Goal: Task Accomplishment & Management: Use online tool/utility

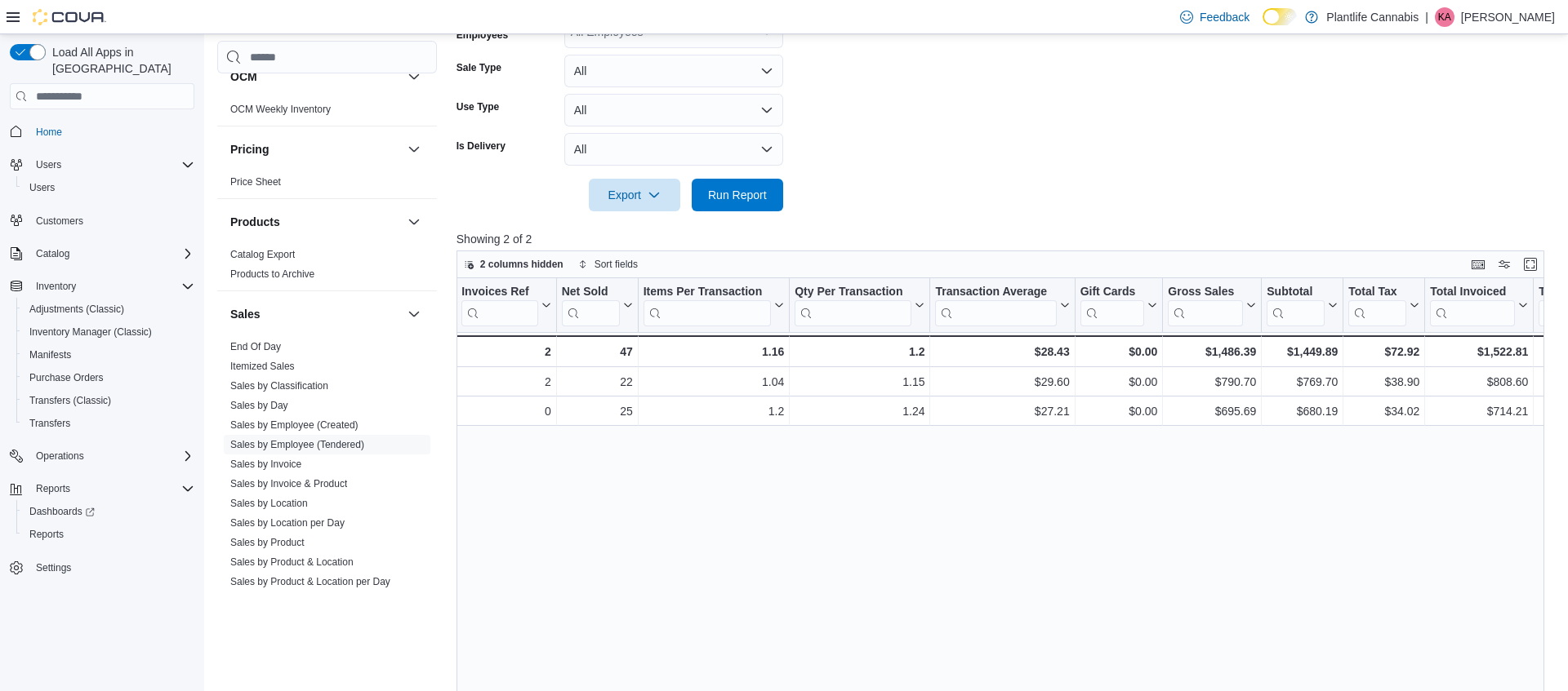
scroll to position [432, 0]
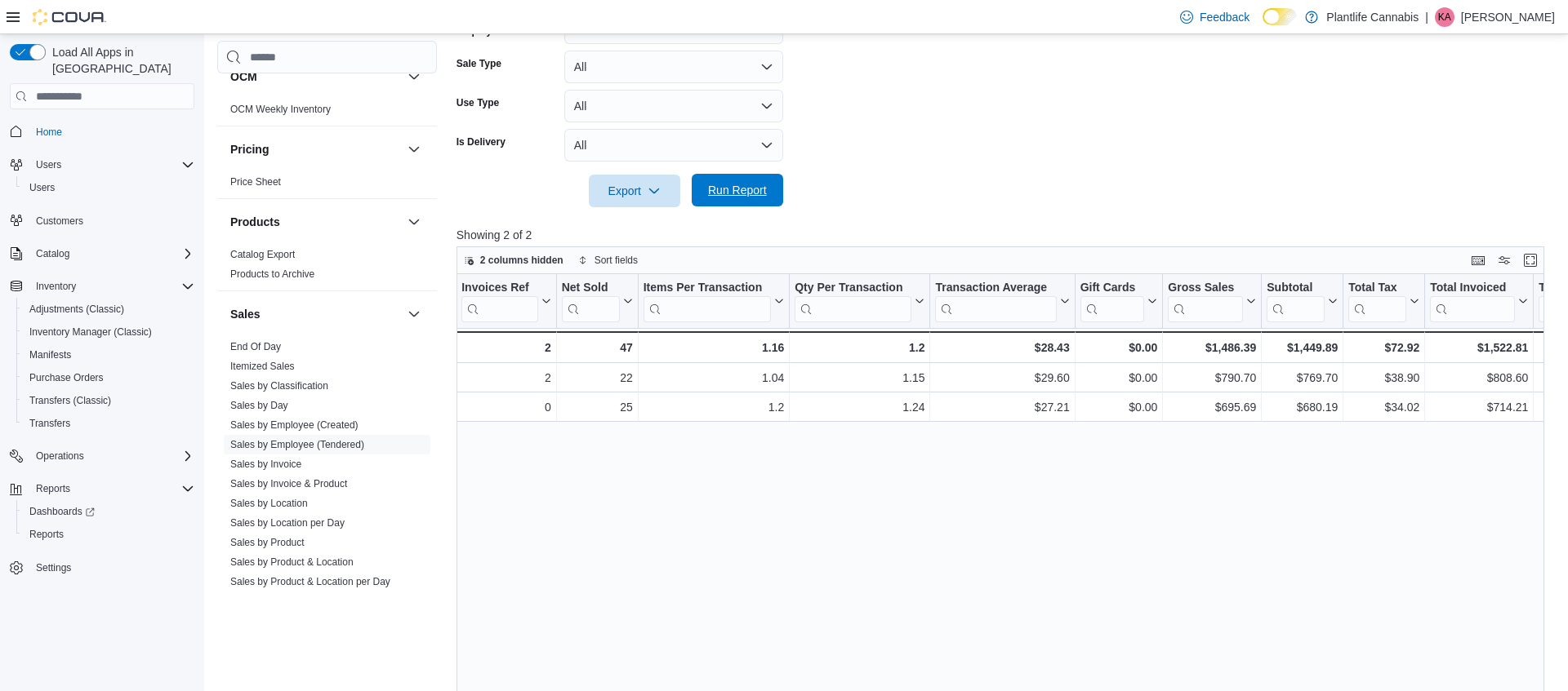
click at [729, 205] on span "Run Report" at bounding box center [737, 189] width 72 height 33
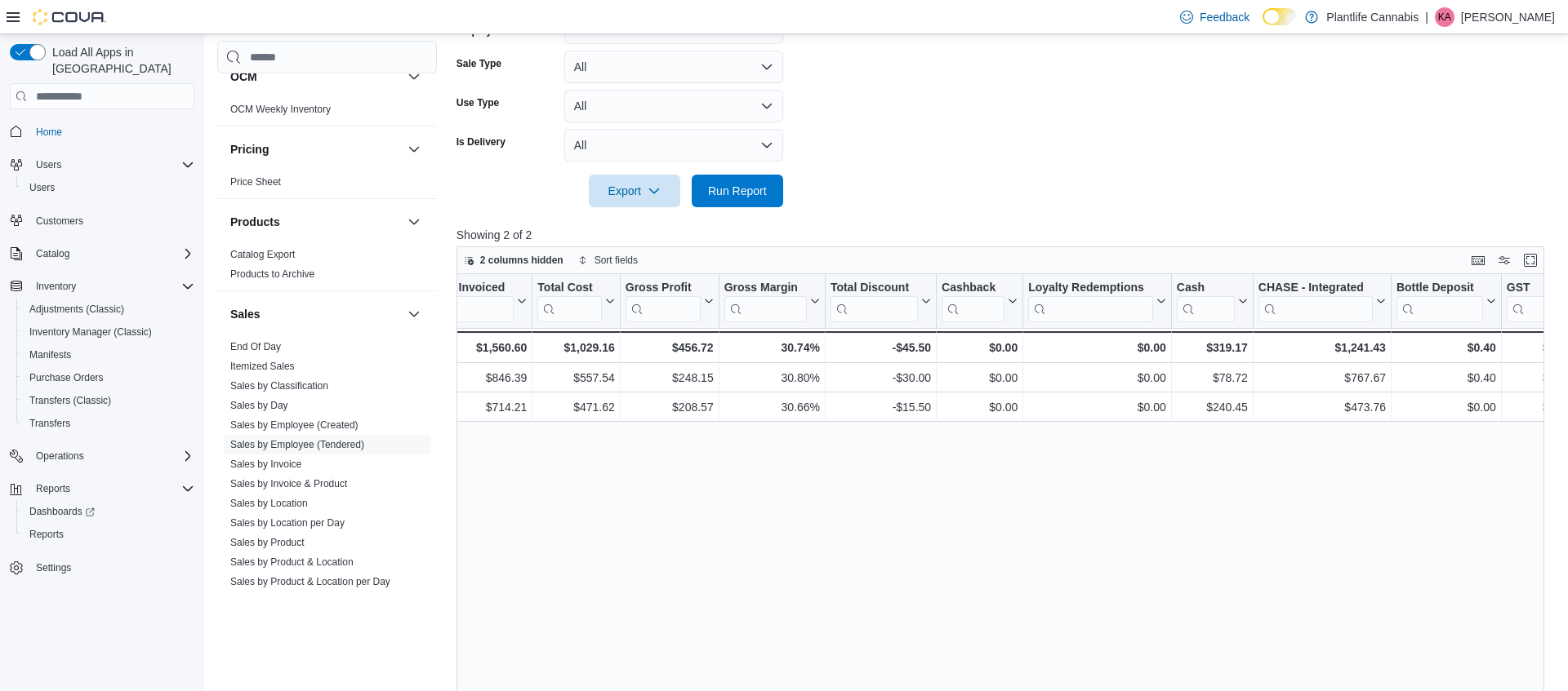
scroll to position [0, 1272]
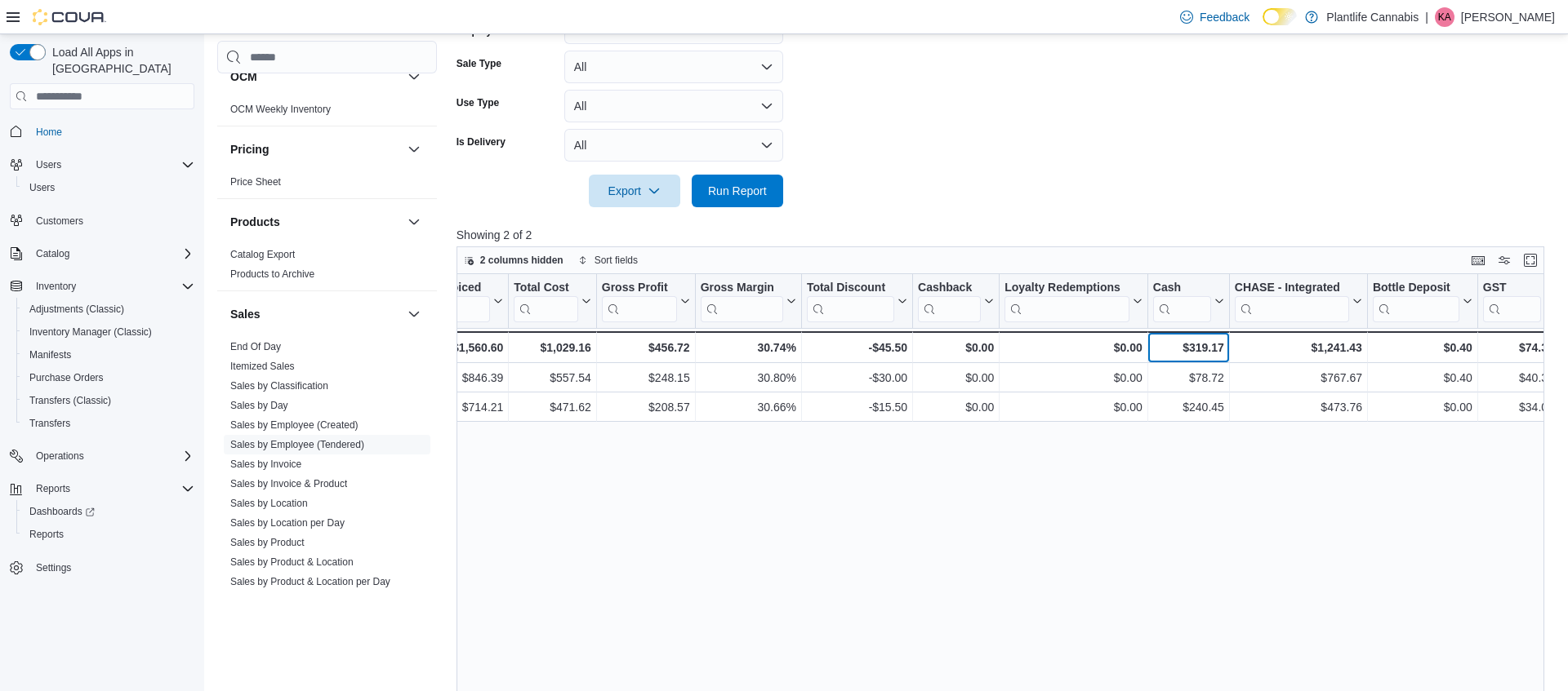
click at [1198, 351] on div "$319.17" at bounding box center [1189, 348] width 71 height 20
click at [1199, 352] on div "$319.17" at bounding box center [1189, 348] width 71 height 20
drag, startPoint x: 1277, startPoint y: 461, endPoint x: 1191, endPoint y: 510, distance: 99.0
click at [1277, 461] on div "Tendered Employee Click to view column header actions Invoices Sold Click to vi…" at bounding box center [1000, 536] width 1087 height 526
drag, startPoint x: 746, startPoint y: 189, endPoint x: 1102, endPoint y: 163, distance: 356.9
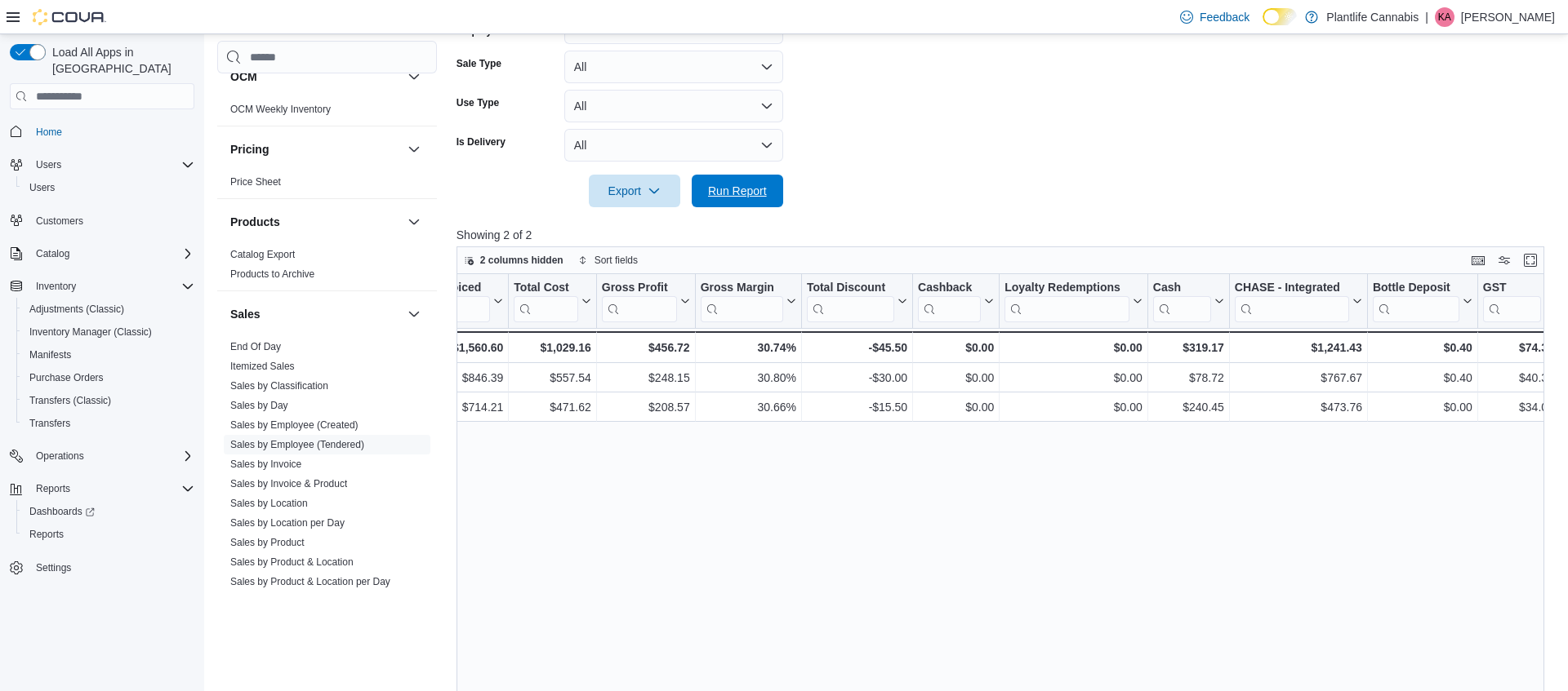
click at [747, 190] on span "Run Report" at bounding box center [738, 191] width 59 height 16
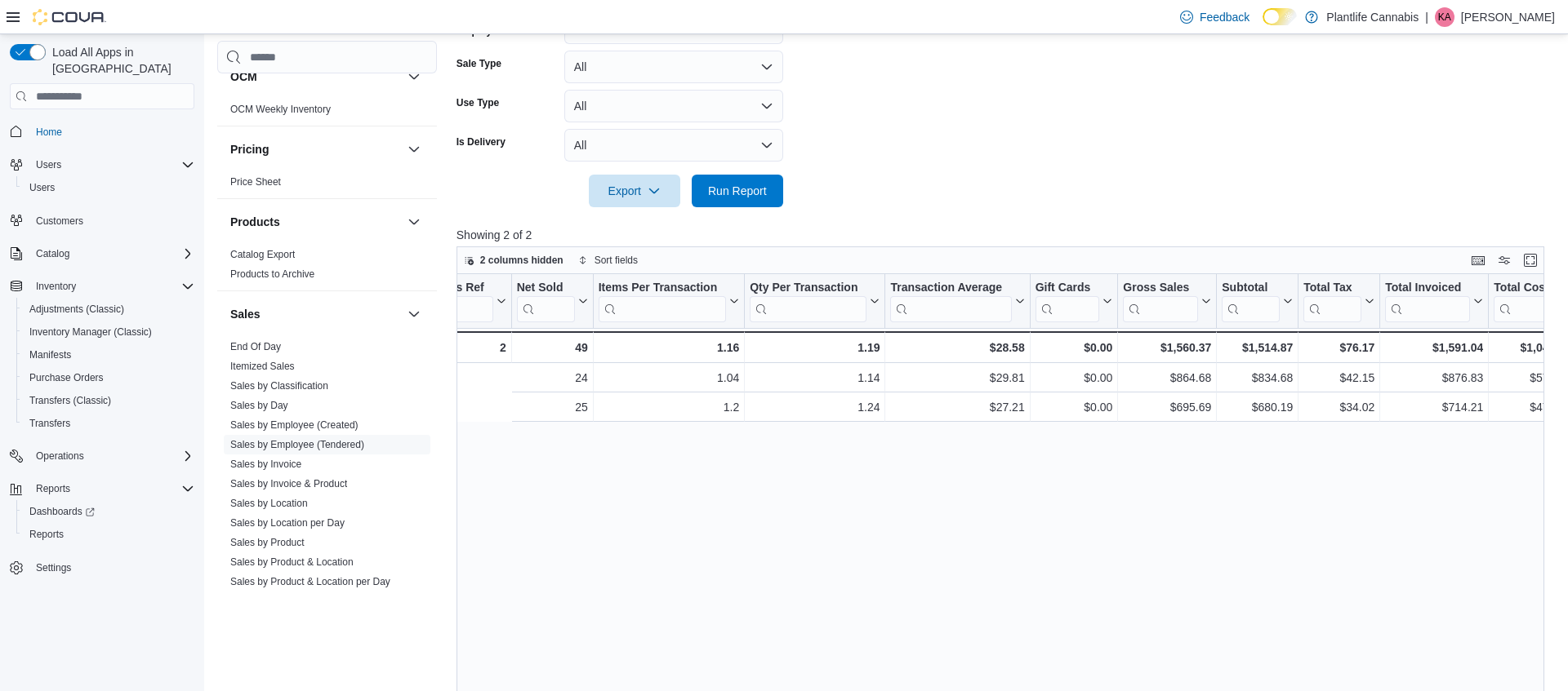
scroll to position [0, 0]
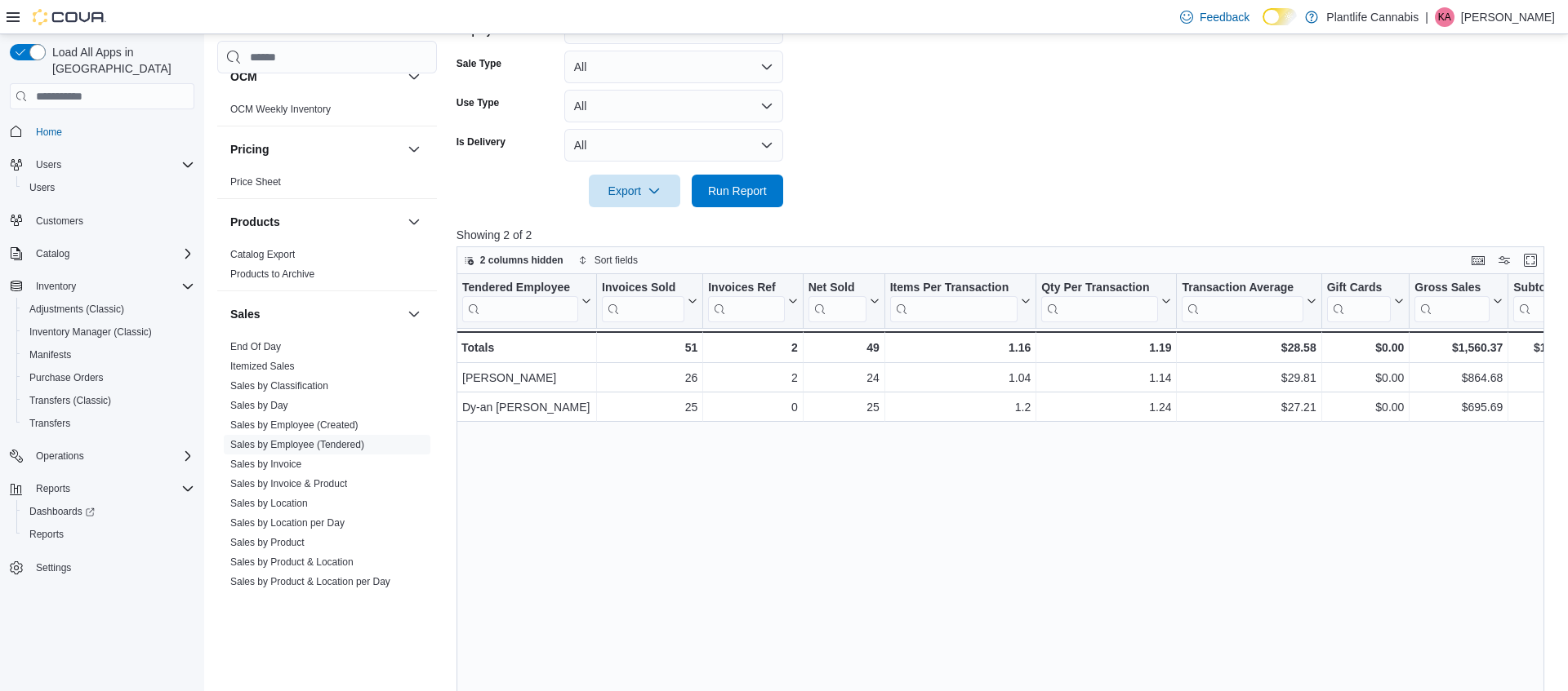
click at [771, 474] on div "Tendered Employee Click to view column header actions Invoices Sold Click to vi…" at bounding box center [1000, 536] width 1087 height 526
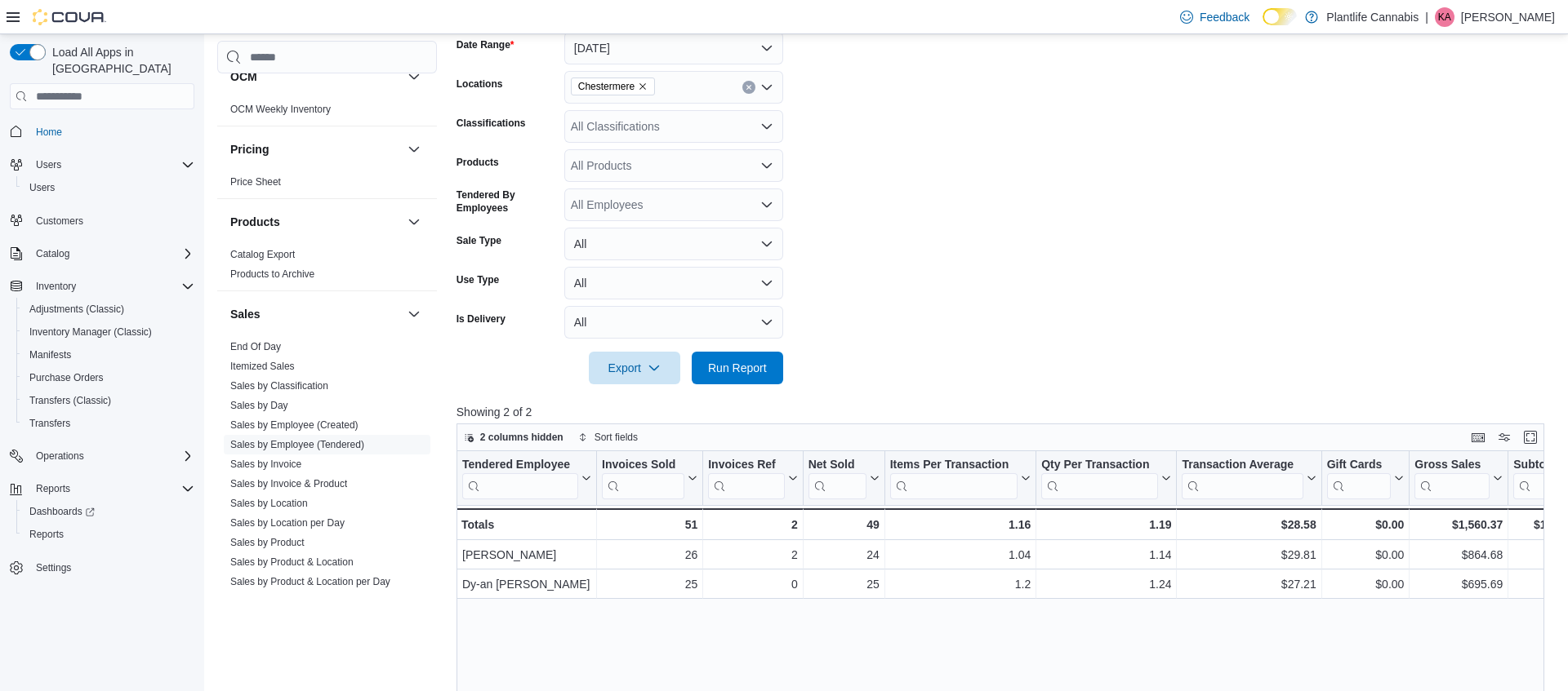
scroll to position [254, 0]
click at [666, 125] on div "All Classifications" at bounding box center [674, 127] width 219 height 33
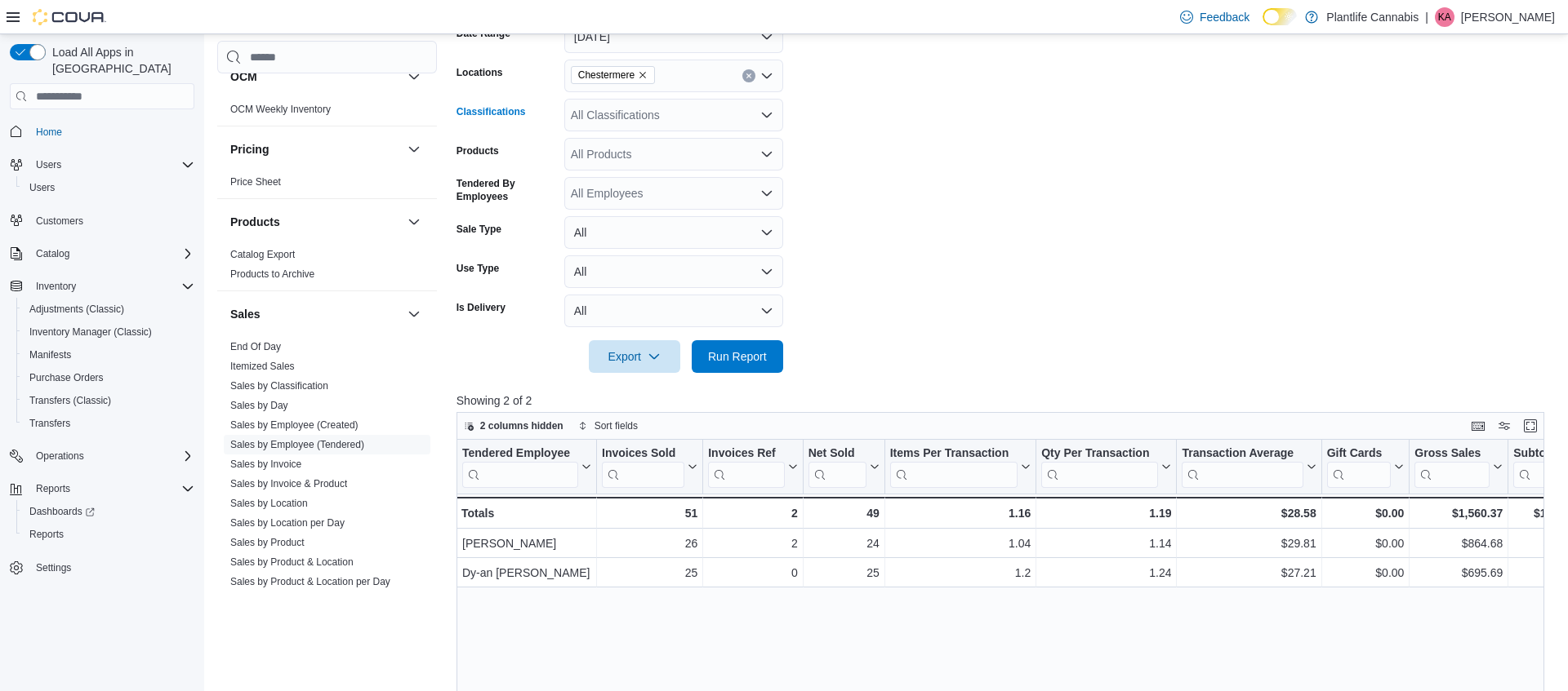
scroll to position [271, 0]
click at [634, 124] on div "All Classifications" at bounding box center [674, 111] width 219 height 33
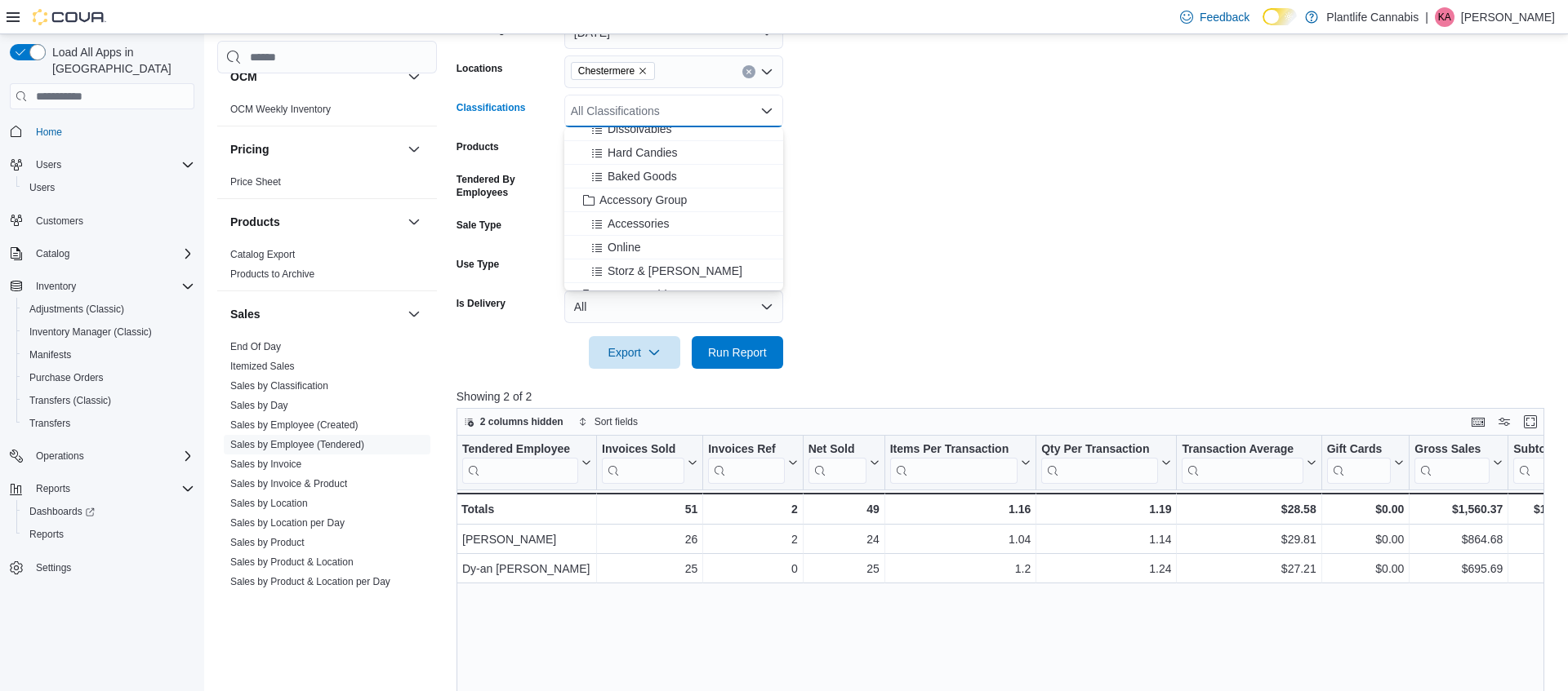
scroll to position [189, 0]
click at [640, 183] on span "Accessory Group" at bounding box center [643, 187] width 87 height 16
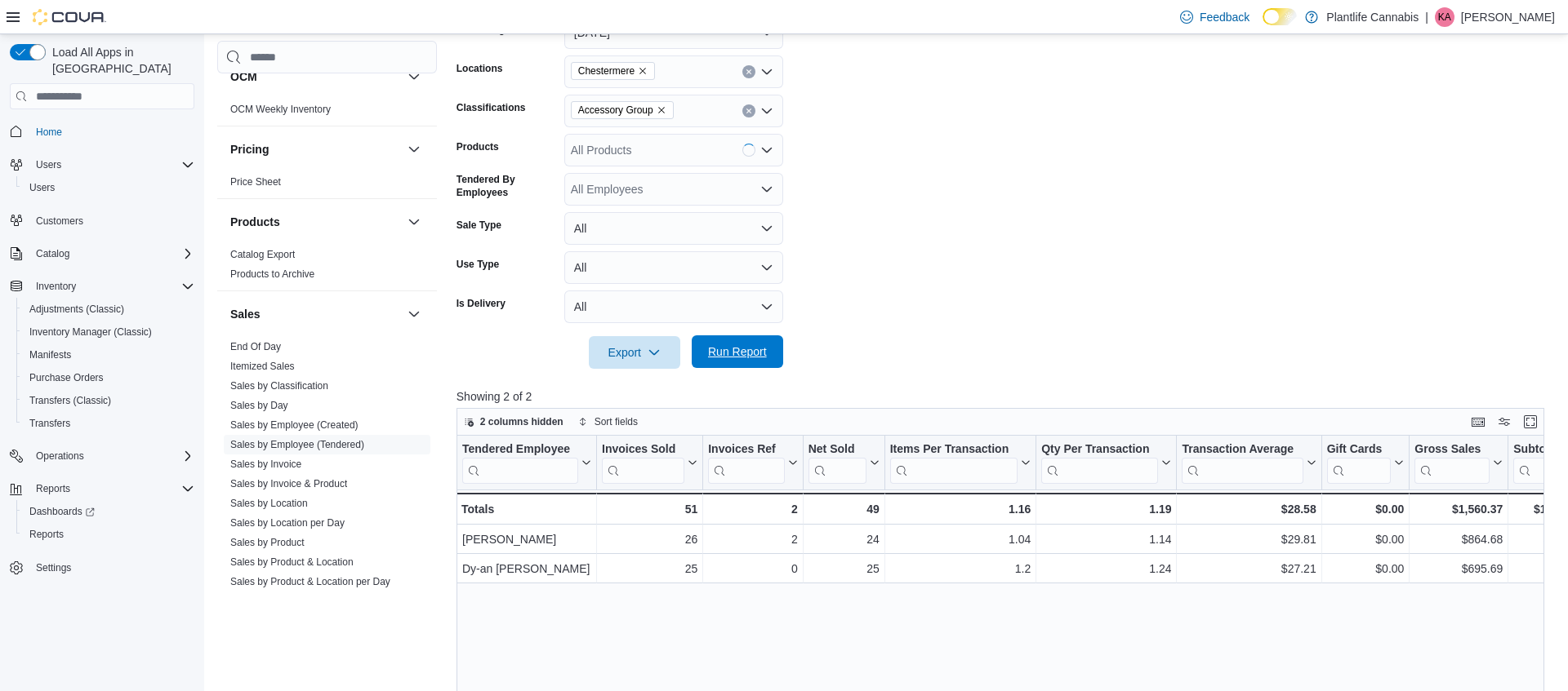
drag, startPoint x: 735, startPoint y: 341, endPoint x: 725, endPoint y: 342, distance: 10.0
click at [735, 341] on span "Run Report" at bounding box center [737, 351] width 72 height 33
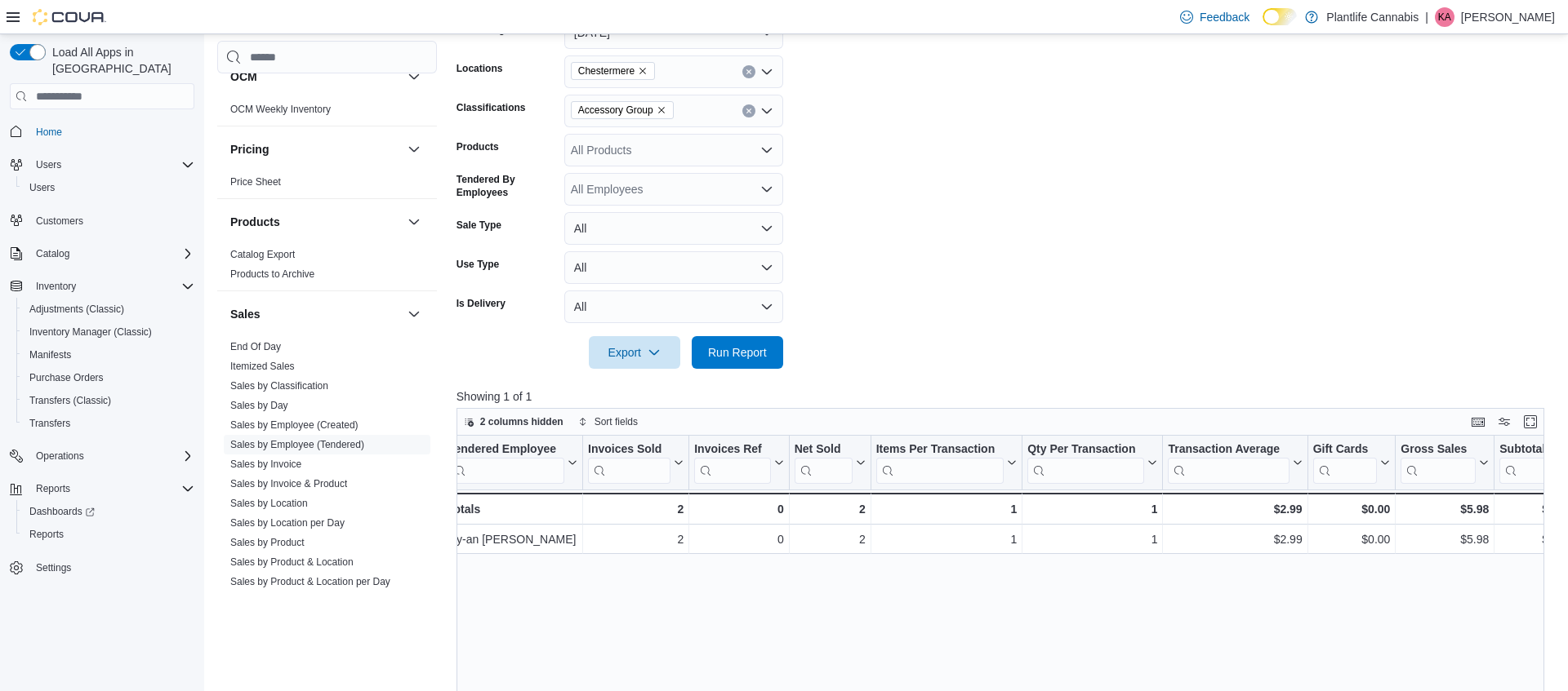
click at [666, 114] on icon "Remove Accessory Group from selection in this group" at bounding box center [661, 109] width 10 height 10
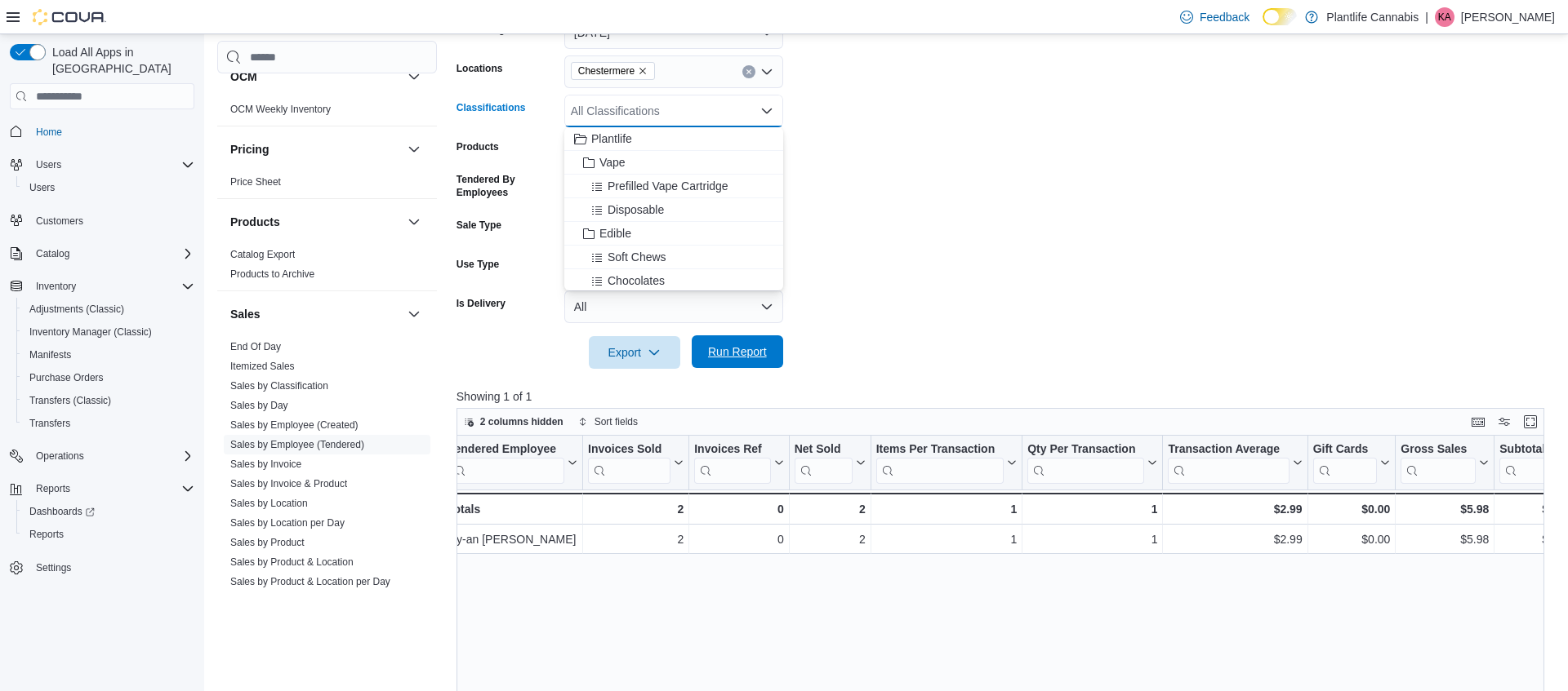
click at [719, 364] on span "Run Report" at bounding box center [737, 351] width 72 height 33
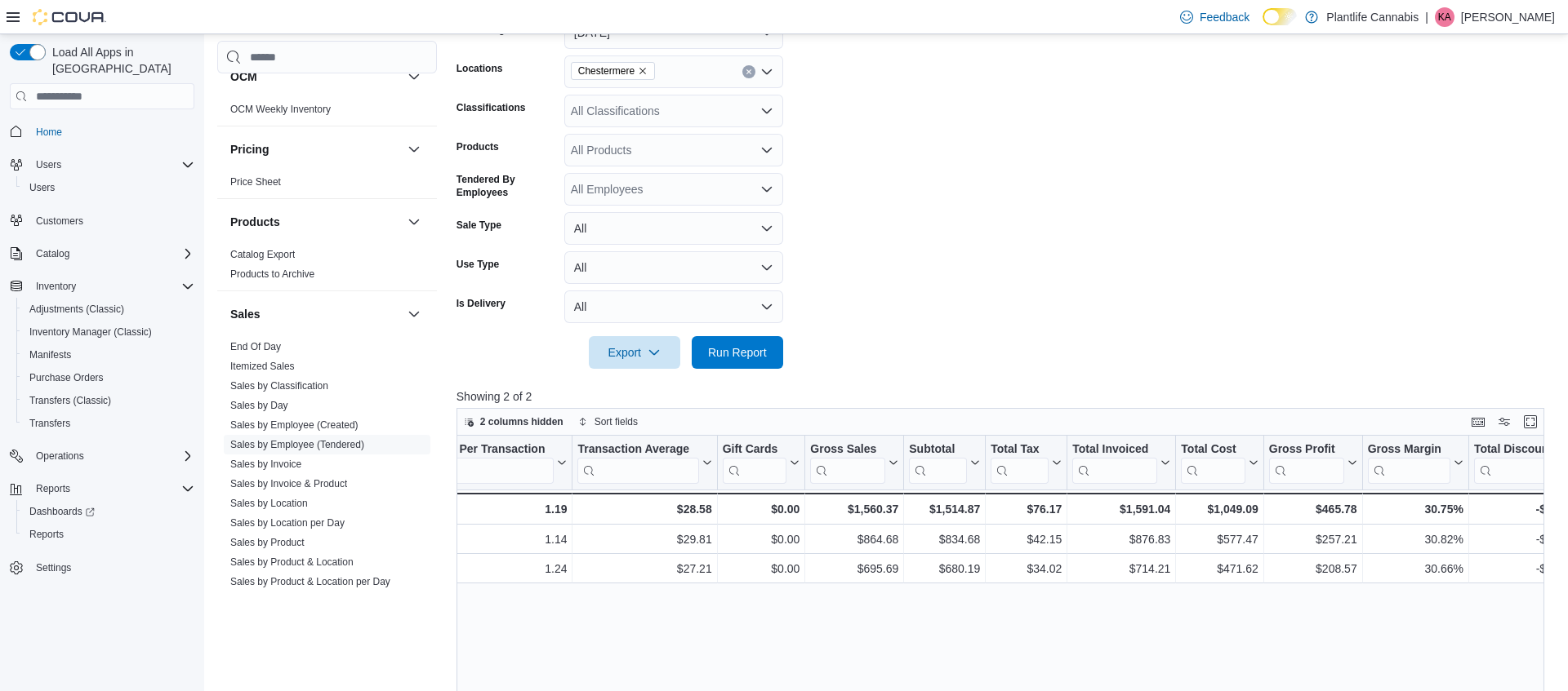
scroll to position [0, 605]
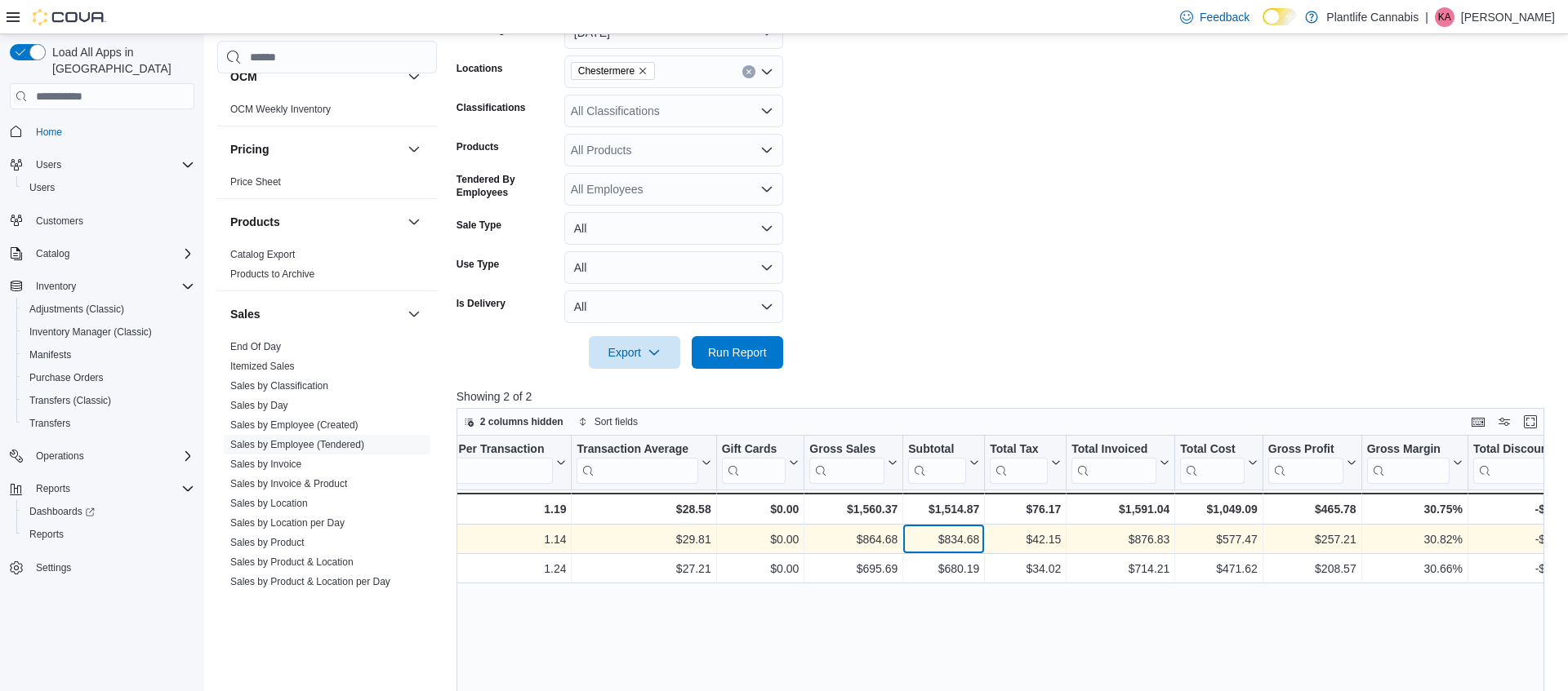
click at [960, 542] on div "$834.68" at bounding box center [943, 540] width 71 height 20
click at [962, 541] on div "$834.68" at bounding box center [943, 540] width 71 height 20
click at [967, 538] on div "$834.68" at bounding box center [943, 540] width 71 height 20
copy div "834.68"
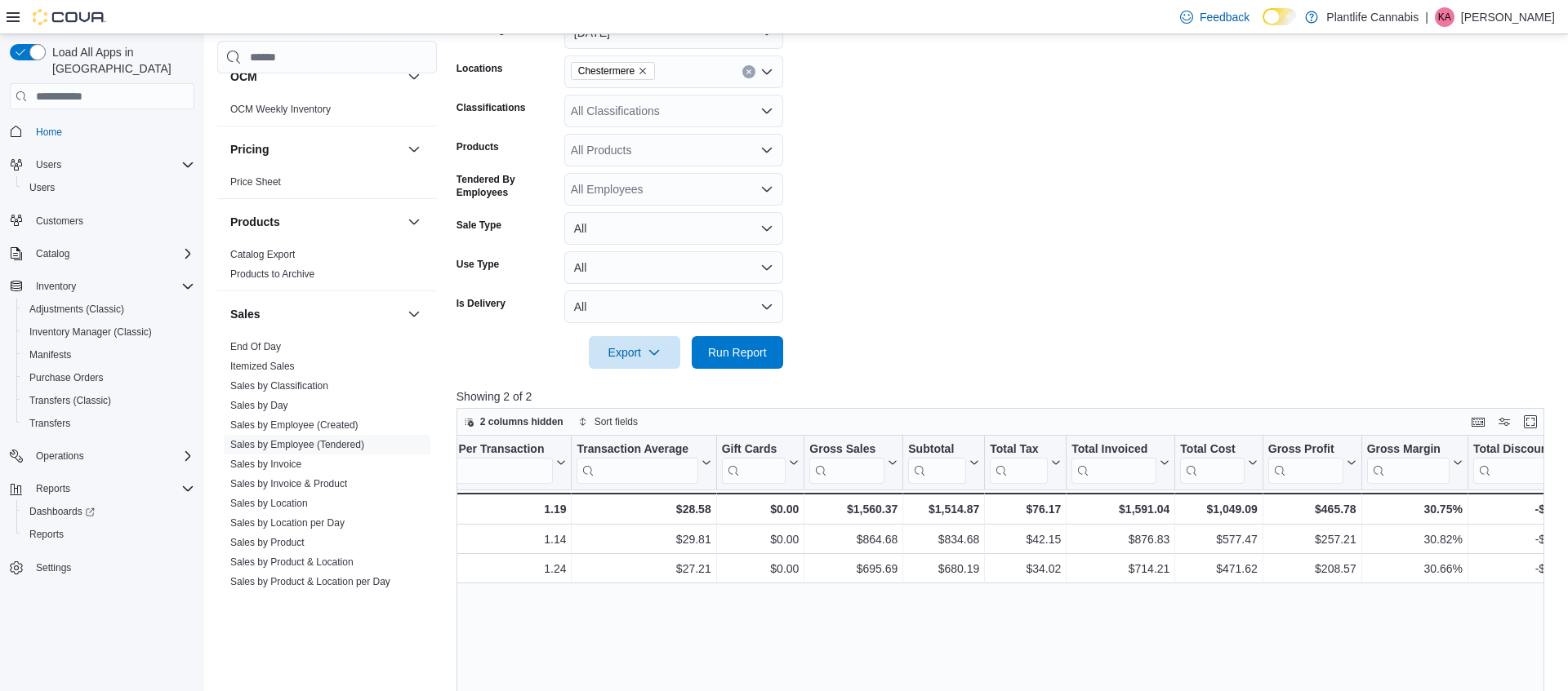
drag, startPoint x: 1055, startPoint y: 594, endPoint x: 1039, endPoint y: 584, distance: 18.9
click at [1050, 591] on div "Tendered Employee Click to view column header actions Invoices Sold Click to vi…" at bounding box center [1000, 698] width 1087 height 526
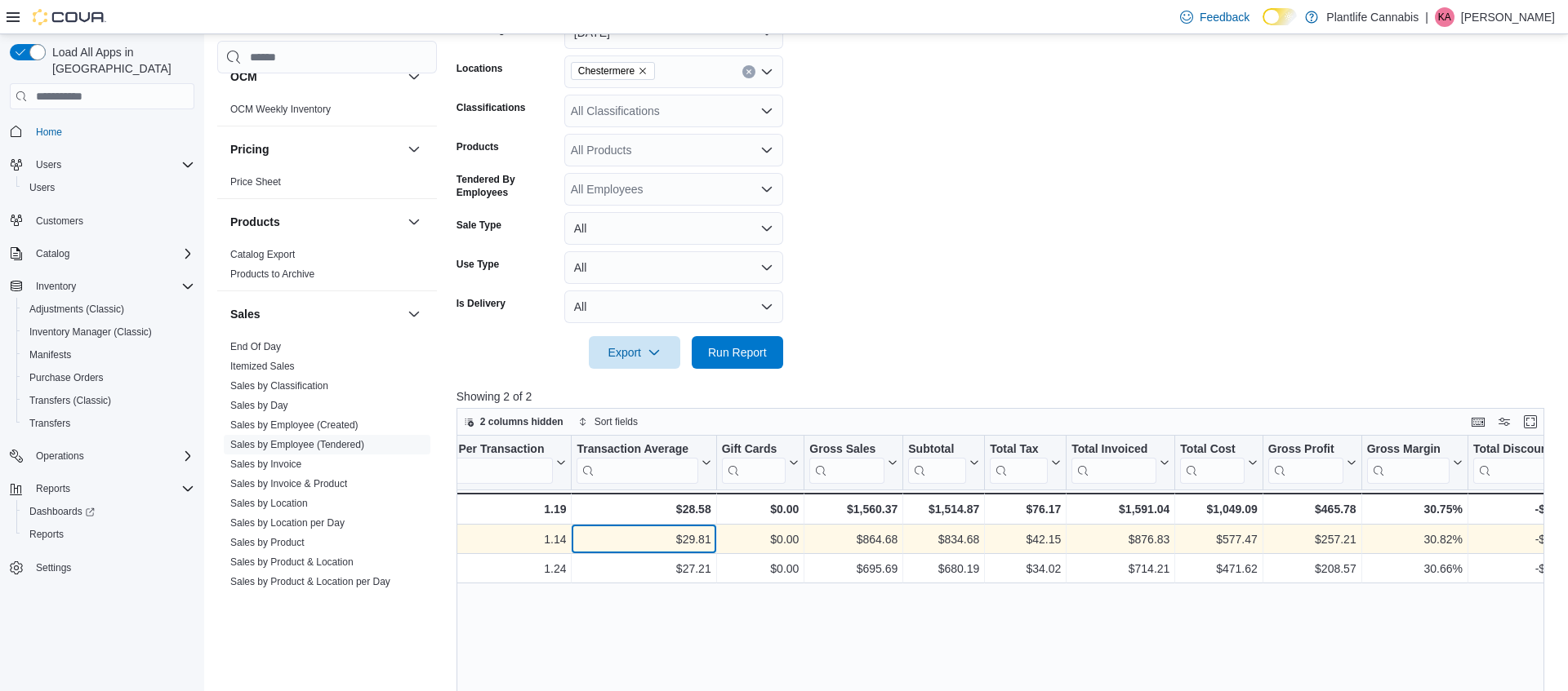
click at [696, 539] on div "$29.81" at bounding box center [643, 540] width 134 height 20
click at [698, 539] on div "$29.81" at bounding box center [643, 540] width 134 height 20
copy div "29.81"
click at [700, 538] on div "$29.81" at bounding box center [643, 540] width 134 height 20
